Goal: Entertainment & Leisure: Consume media (video, audio)

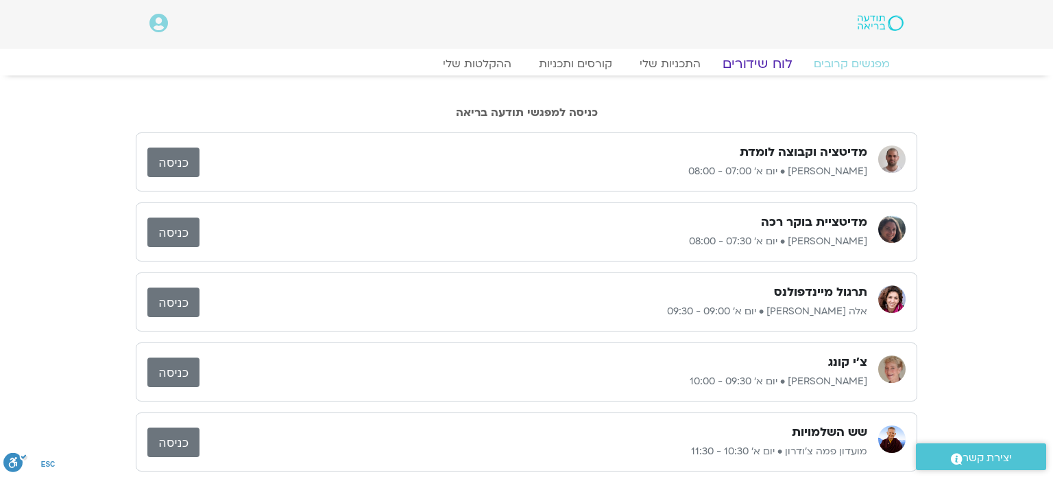
click at [759, 69] on link "לוח שידורים" at bounding box center [757, 64] width 103 height 16
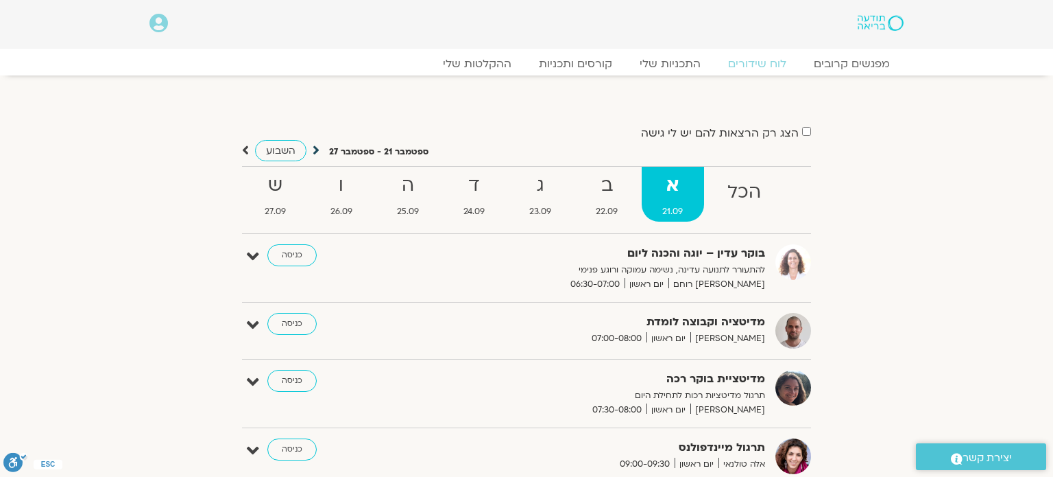
click at [318, 150] on icon at bounding box center [316, 150] width 7 height 14
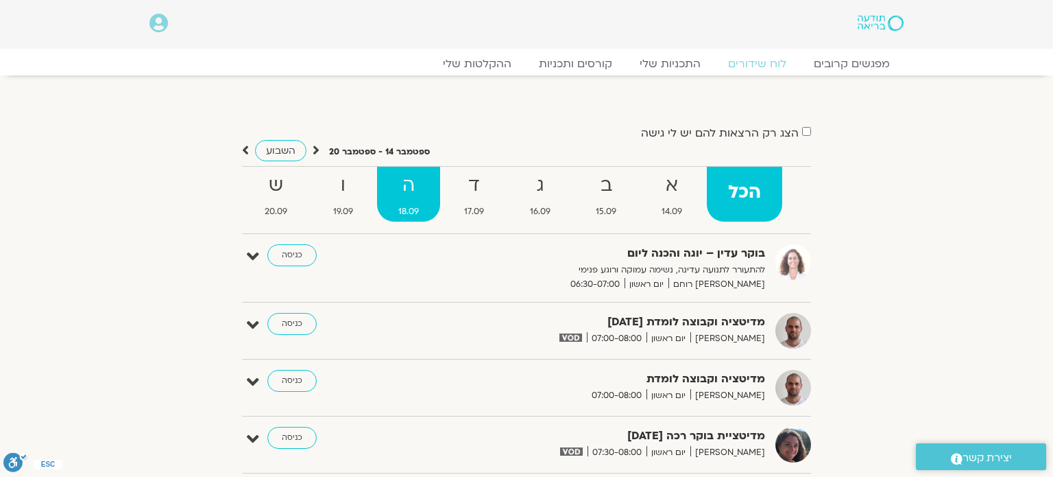
click at [407, 217] on span "18.09" at bounding box center [408, 211] width 63 height 14
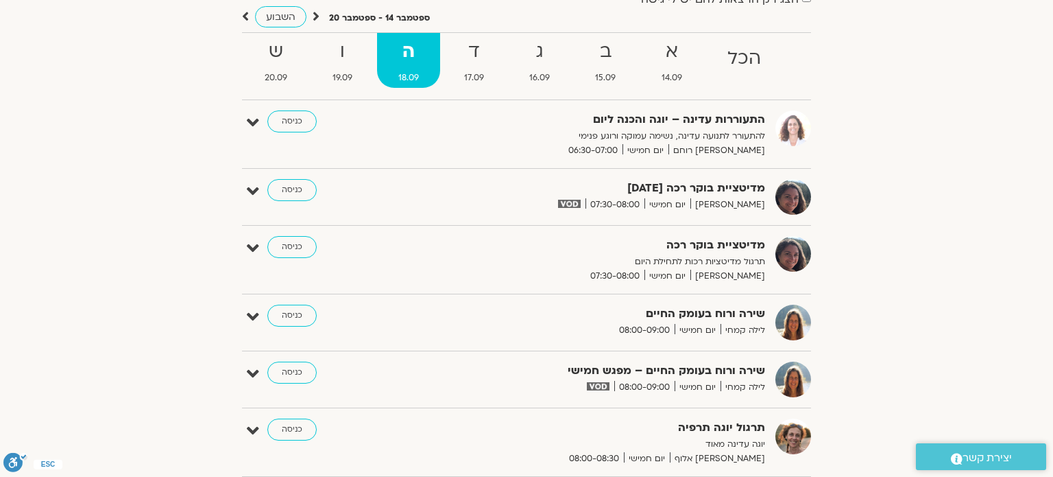
scroll to position [137, 0]
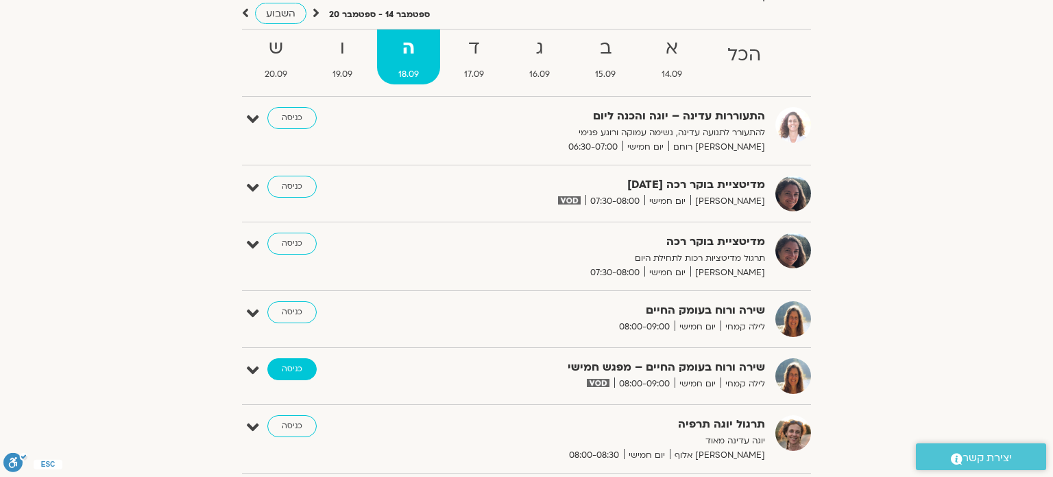
click at [288, 370] on link "כניסה" at bounding box center [291, 369] width 49 height 22
